Goal: Transaction & Acquisition: Purchase product/service

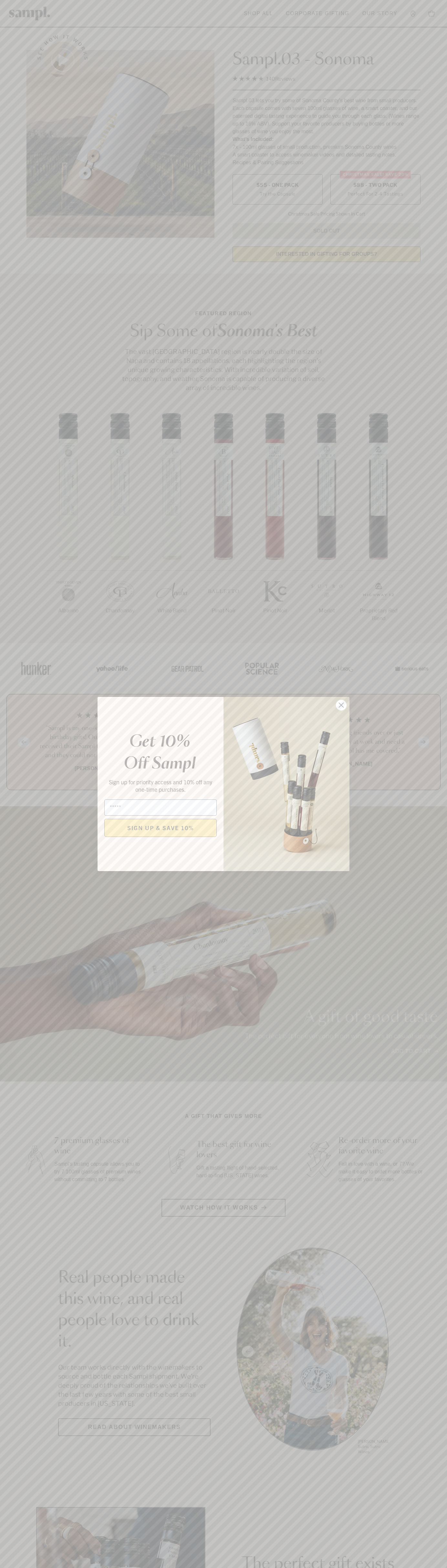
click at [341, 705] on icon "Close dialog" at bounding box center [341, 705] width 4 height 4
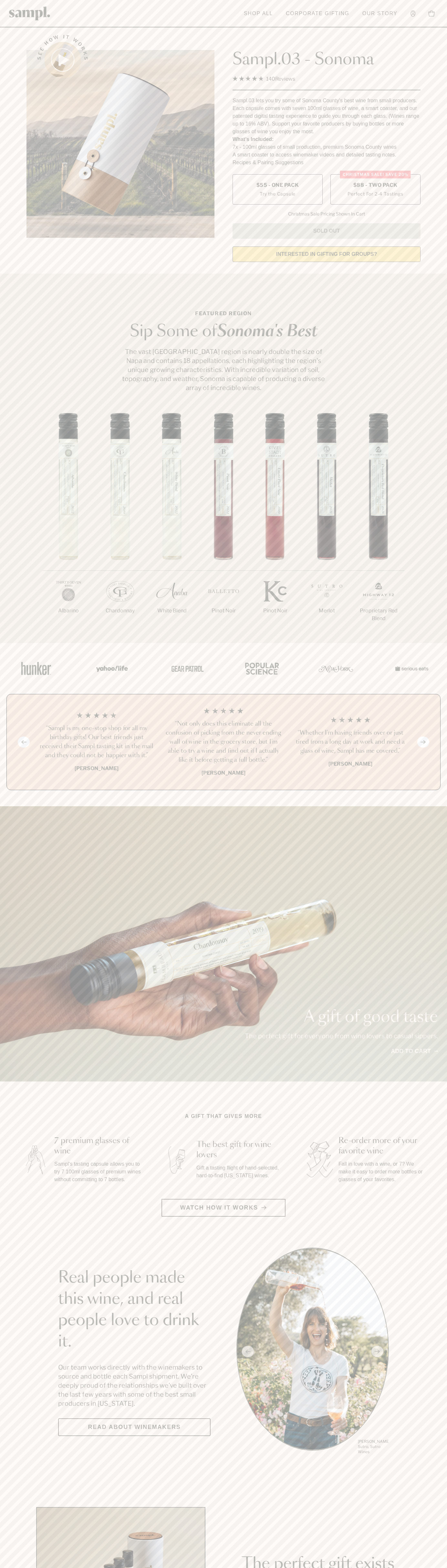
click at [375, 190] on label "Christmas SALE! Save 20% $88 - Two Pack Perfect For 2-4 Tastings" at bounding box center [375, 189] width 90 height 30
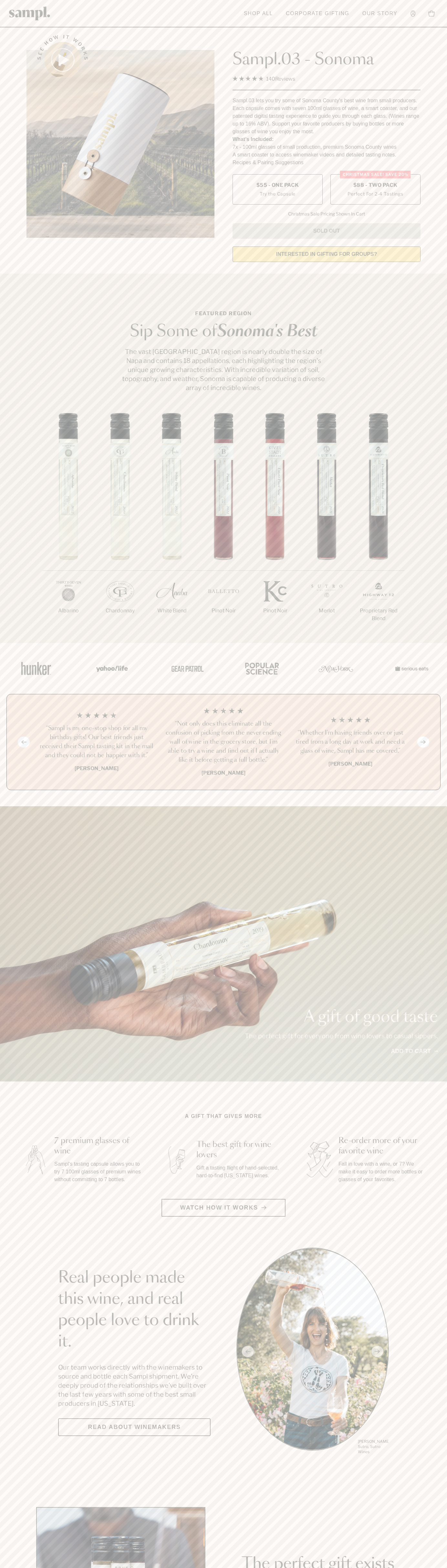
click at [96, 743] on h3 "“Sampl is my one-stop shop for all my birthday gifts! Our best friends just rec…" at bounding box center [96, 741] width 116 height 36
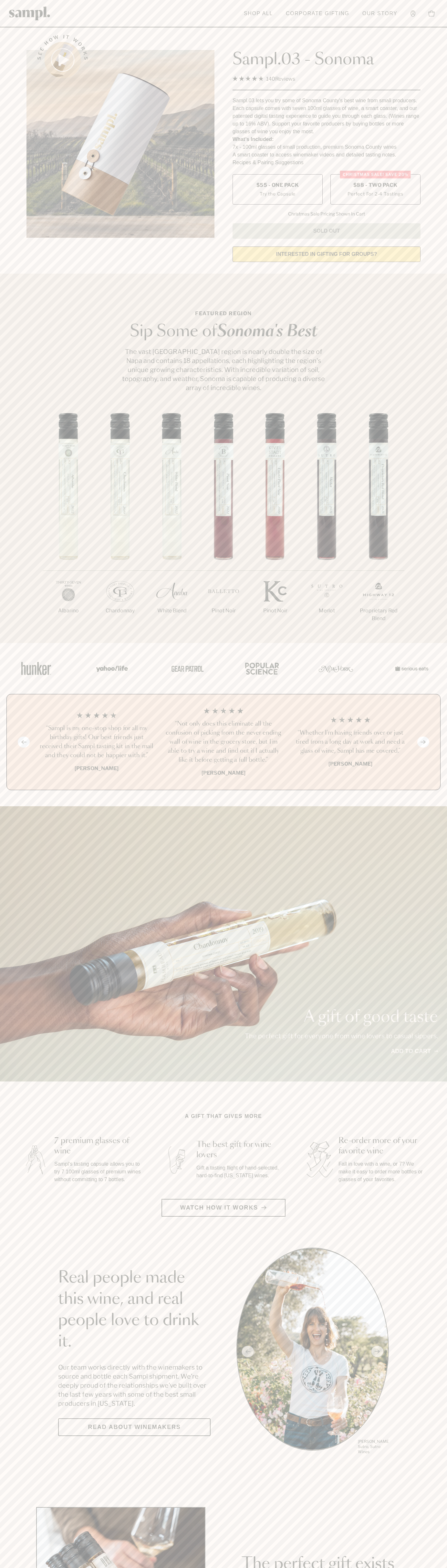
click at [104, 10] on header "Toggle navigation menu Shop All Corporate Gifting Our Story Account Story Shop …" at bounding box center [224, 13] width 447 height 27
click at [445, 1389] on section "Real people made this wine, and real people love to drink it. Our team works di…" at bounding box center [224, 1351] width 447 height 208
click at [77, 1567] on html "Skip to main content Toggle navigation menu Shop All Corporate Gifting Our Stor…" at bounding box center [224, 1513] width 447 height 3026
click at [26, 424] on div "1/7 Albarino 2/7 Chardonnay 3/7" at bounding box center [224, 528] width 447 height 230
click at [375, 190] on label "Christmas SALE! Save 20% $88 - Two Pack Perfect For 2-4 Tastings" at bounding box center [375, 189] width 90 height 30
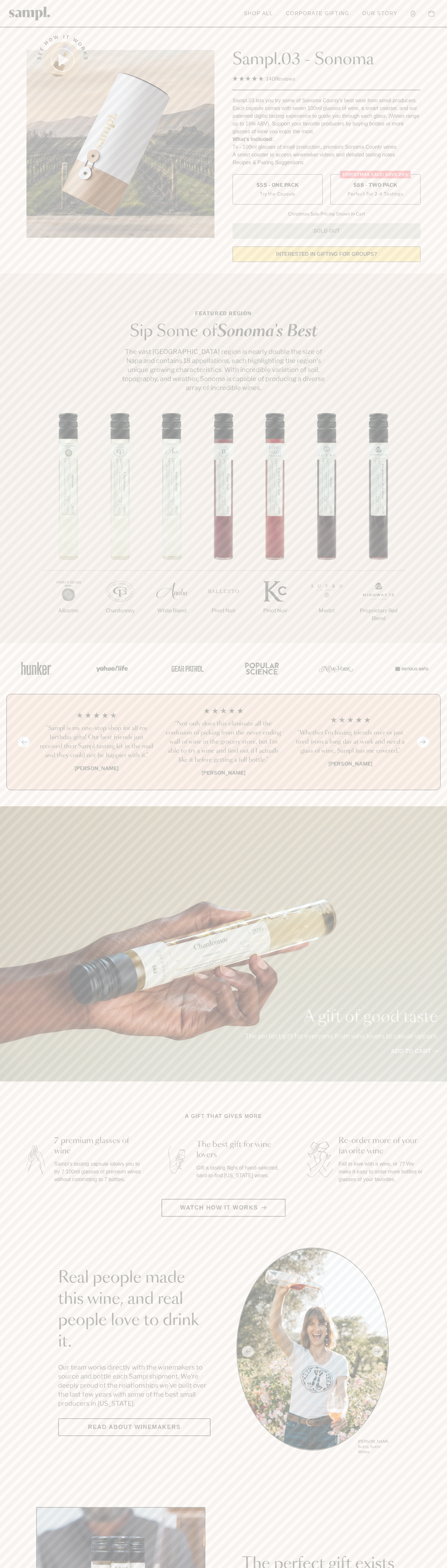
click at [96, 743] on h3 "“Sampl is my one-stop shop for all my birthday gifts! Our best friends just rec…" at bounding box center [96, 741] width 116 height 36
